Goal: Navigation & Orientation: Find specific page/section

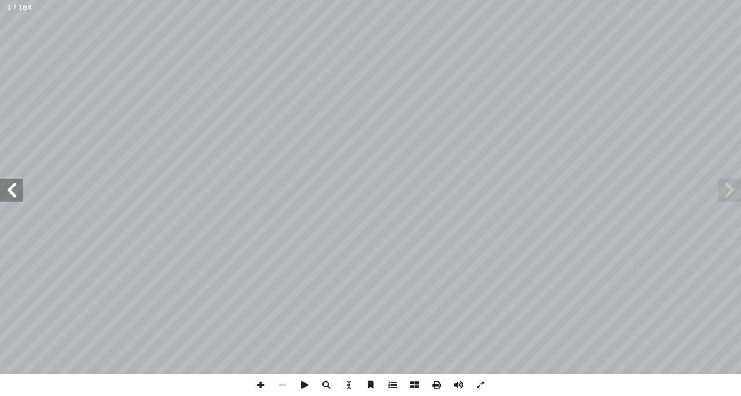
click at [18, 181] on span at bounding box center [11, 189] width 23 height 23
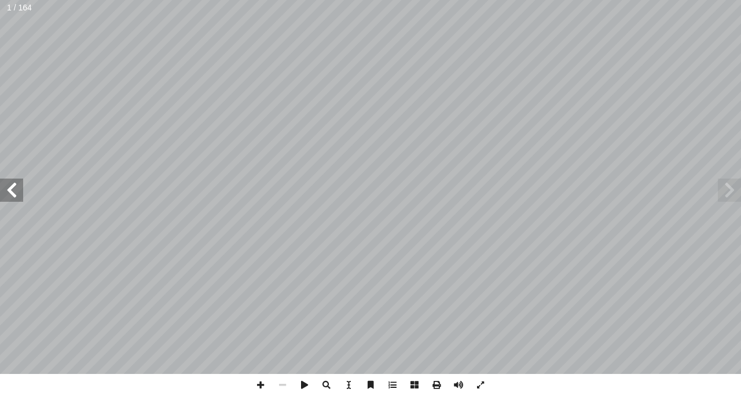
click at [18, 181] on span at bounding box center [11, 189] width 23 height 23
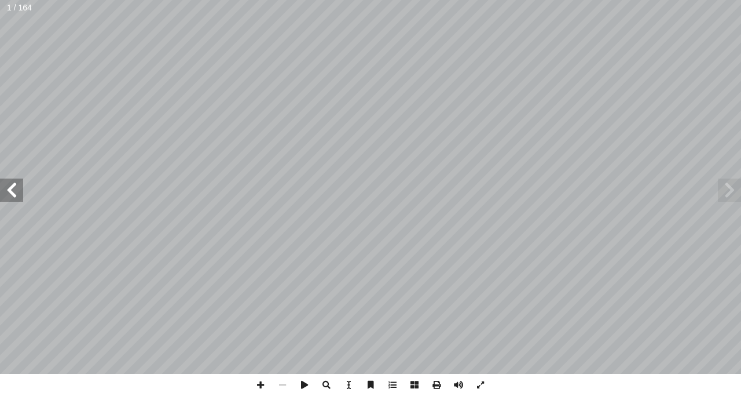
click at [18, 181] on span at bounding box center [11, 189] width 23 height 23
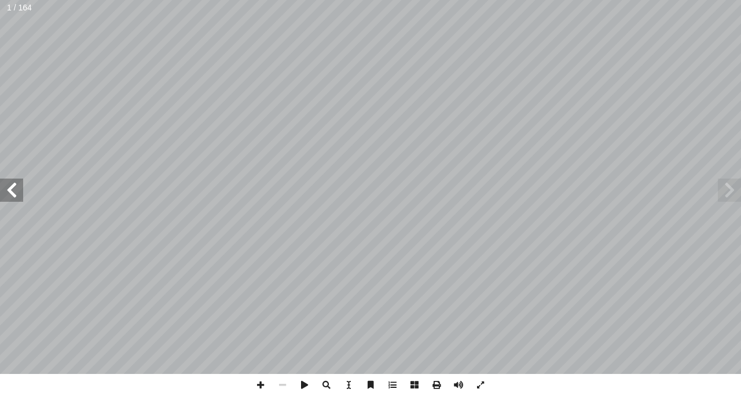
click at [18, 181] on span at bounding box center [11, 189] width 23 height 23
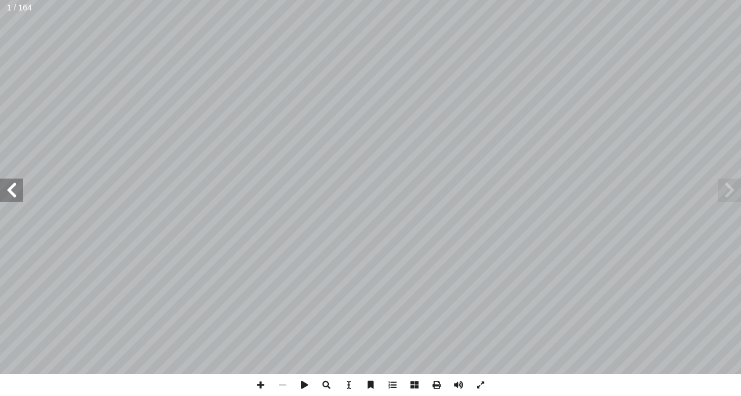
click at [18, 181] on span at bounding box center [11, 189] width 23 height 23
click at [10, 184] on span at bounding box center [11, 189] width 23 height 23
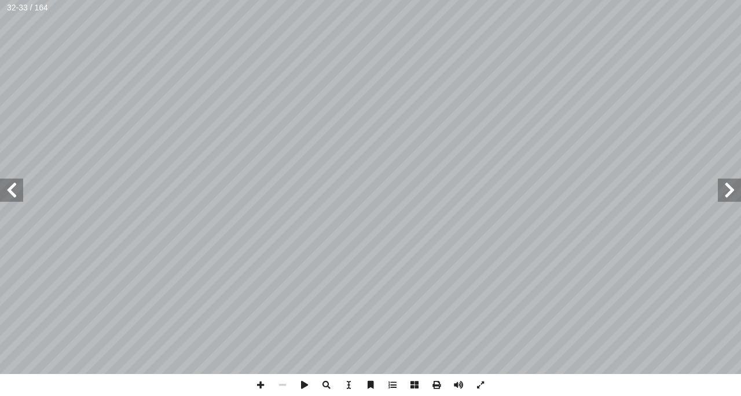
click at [729, 185] on span at bounding box center [729, 189] width 23 height 23
click at [14, 181] on span at bounding box center [11, 189] width 23 height 23
